Goal: Information Seeking & Learning: Learn about a topic

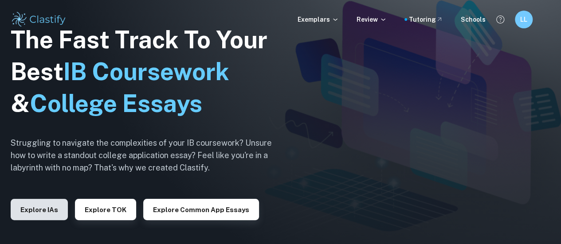
click at [47, 204] on button "Explore IAs" at bounding box center [39, 209] width 57 height 21
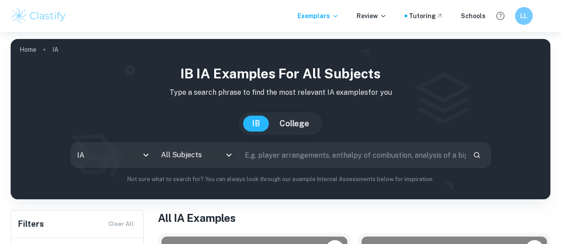
click at [200, 156] on input "All Subjects" at bounding box center [190, 155] width 62 height 17
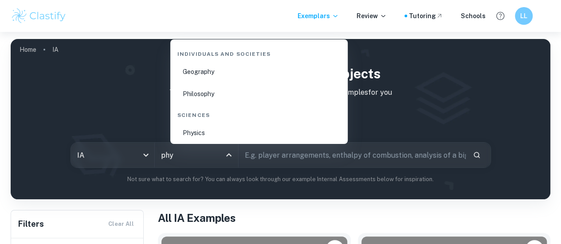
click at [203, 130] on li "Physics" at bounding box center [259, 133] width 170 height 20
type input "Physics"
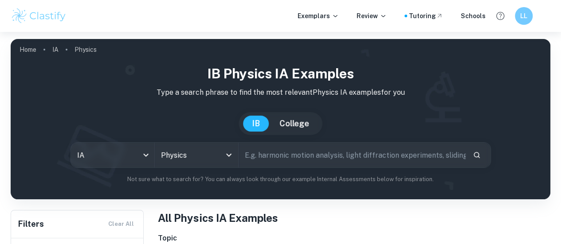
click at [295, 154] on input "text" at bounding box center [352, 155] width 227 height 25
type input "a"
type input "airfoil"
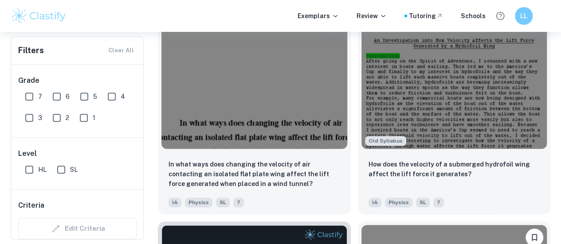
scroll to position [298, 0]
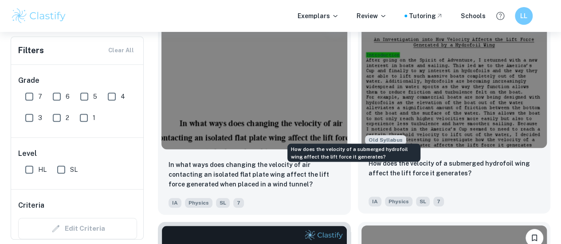
click at [368, 159] on p "How does the velocity of a submerged hydrofoil wing affect the lift force it ge…" at bounding box center [454, 169] width 172 height 20
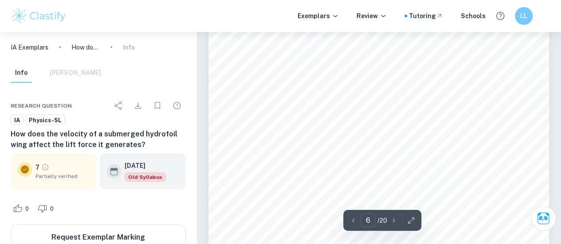
scroll to position [2567, 0]
type input "5"
drag, startPoint x: 352, startPoint y: 132, endPoint x: 271, endPoint y: 133, distance: 80.3
click at [271, 133] on div "be used up to reach the higher velocities, affecting the data available for cal…" at bounding box center [378, 33] width 341 height 482
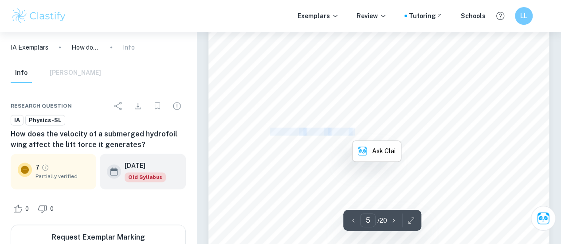
copy div "Vernier Force Meter"
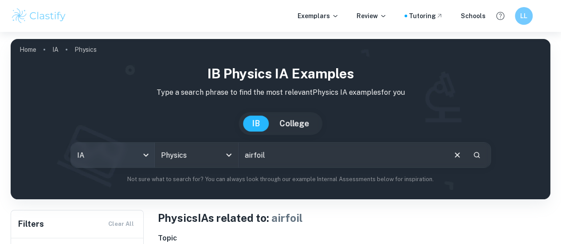
click at [127, 152] on body "We value your privacy We use cookies to enhance your browsing experience, serve…" at bounding box center [280, 154] width 561 height 244
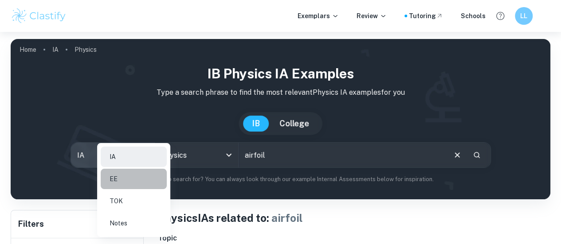
click at [125, 178] on li "EE" at bounding box center [134, 179] width 66 height 20
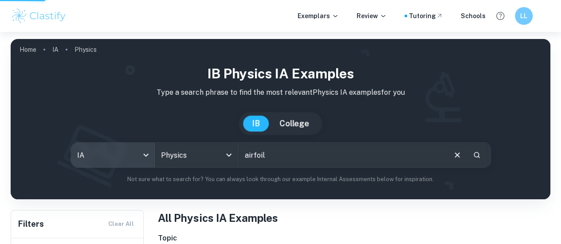
type input "ee"
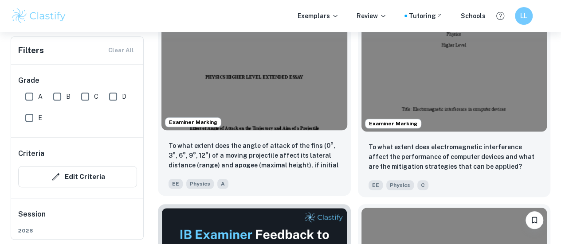
scroll to position [315, 0]
click at [246, 175] on div "EE Physics A" at bounding box center [251, 182] width 172 height 14
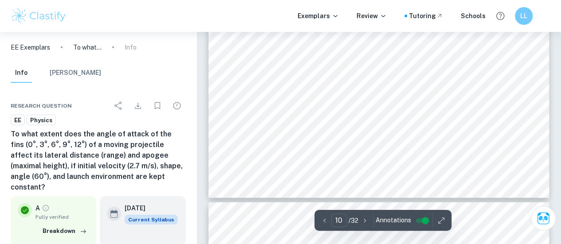
scroll to position [4343, 0]
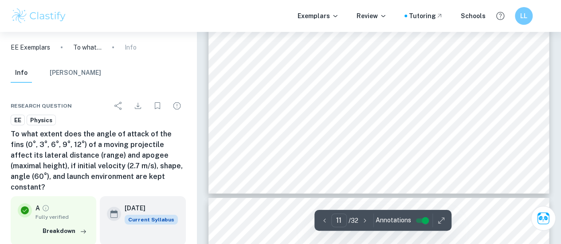
type input "12"
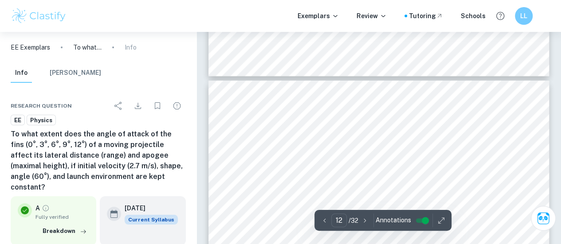
scroll to position [4926, 0]
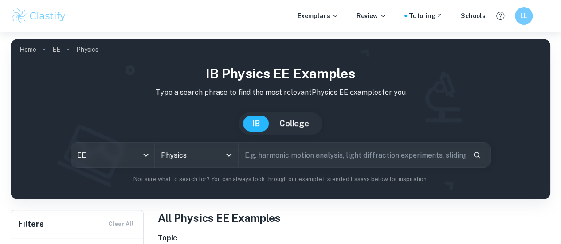
click at [295, 161] on input "text" at bounding box center [352, 155] width 227 height 25
type input "wind tunnel"
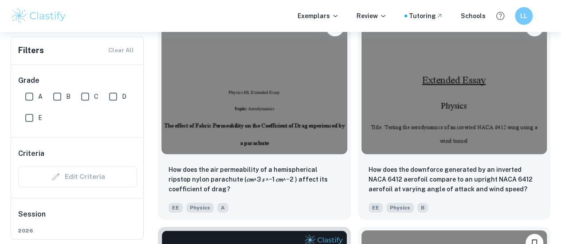
scroll to position [312, 0]
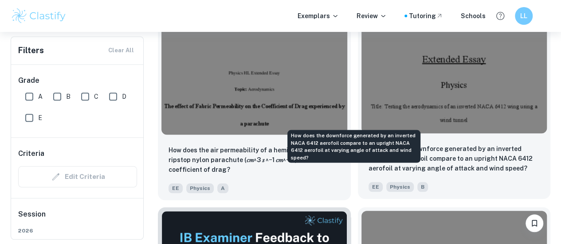
click at [392, 144] on p "How does the downforce generated by an inverted NACA 6412 aerofoil compare to a…" at bounding box center [454, 158] width 172 height 29
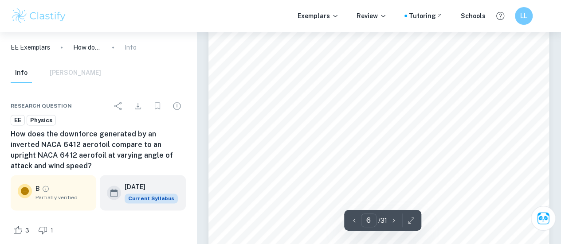
scroll to position [2313, 0]
click at [392, 118] on div "1.2.3 Bernoulli9s [PERSON_NAME]'s theorem is the foundation of fluid dynamics a…" at bounding box center [378, 227] width 341 height 441
click at [408, 183] on span "anemometer will be used to determine the wind speed and to verify that it remai…" at bounding box center [378, 181] width 260 height 7
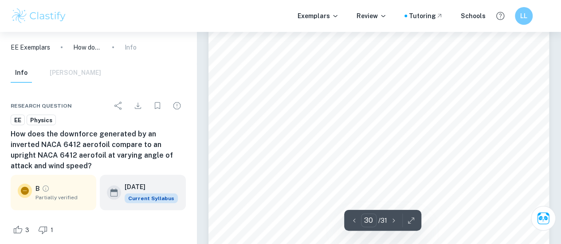
type input "29"
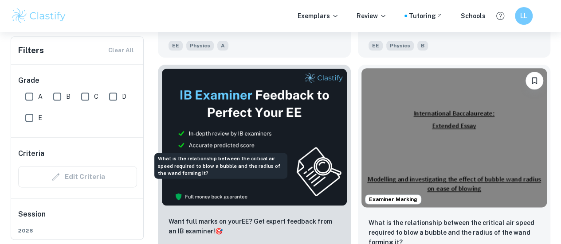
scroll to position [461, 0]
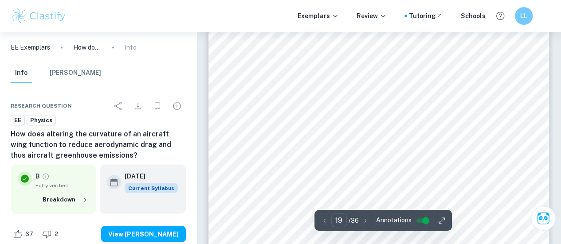
scroll to position [9066, 0]
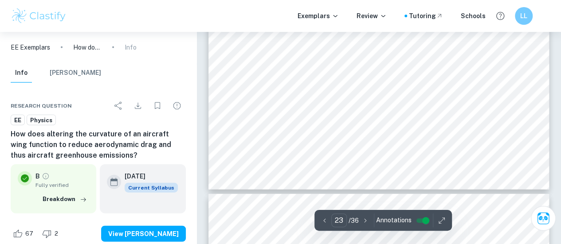
type input "24"
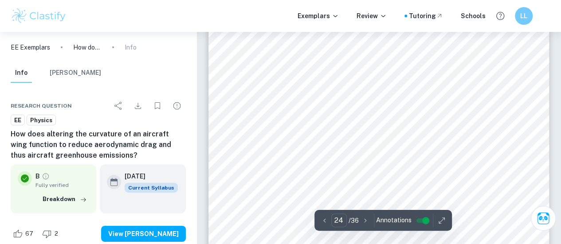
scroll to position [11500, 0]
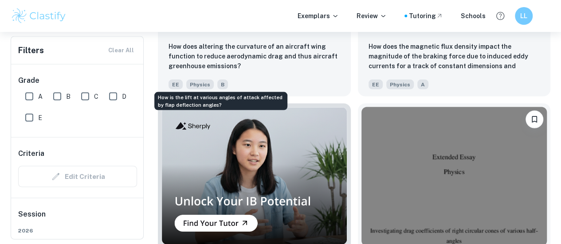
scroll to position [847, 0]
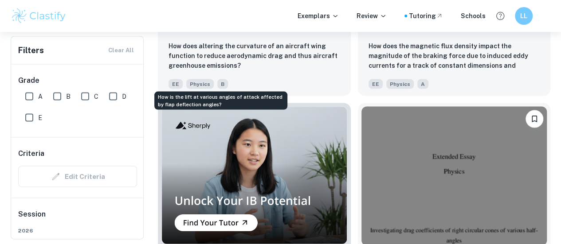
drag, startPoint x: 234, startPoint y: 68, endPoint x: 214, endPoint y: 47, distance: 29.8
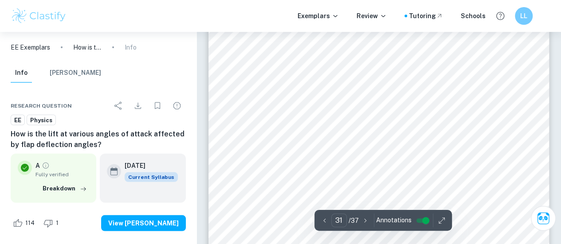
scroll to position [14684, 0]
type input "37"
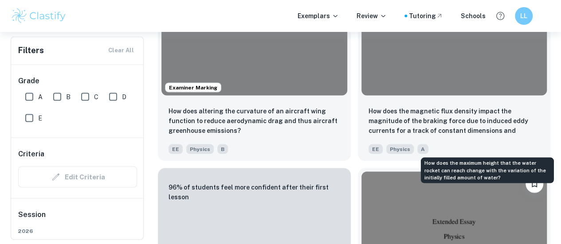
scroll to position [767, 0]
